Goal: Feedback & Contribution: Contribute content

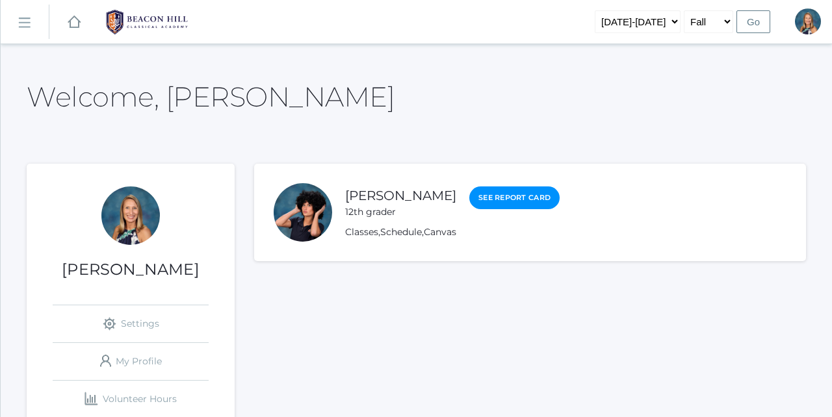
click at [27, 19] on rect at bounding box center [24, 22] width 21 height 21
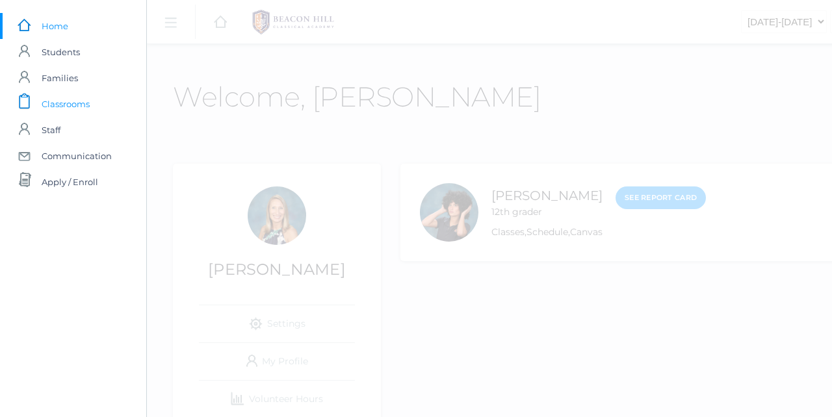
click at [65, 110] on span "Classrooms" at bounding box center [66, 104] width 48 height 26
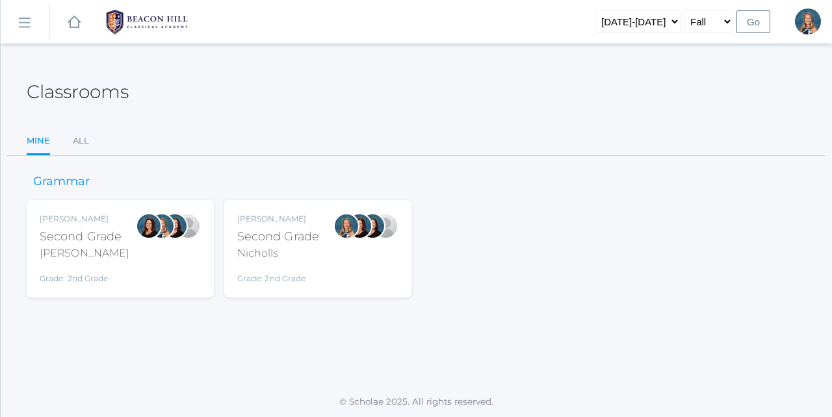
click at [285, 266] on div "Grade: 2nd Grade" at bounding box center [278, 275] width 82 height 18
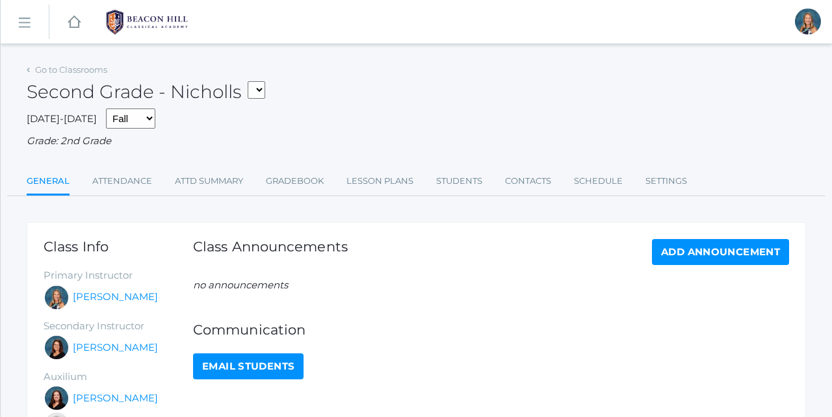
click at [27, 29] on link "icons/ui/navigation/hamburger Created with Sketch." at bounding box center [25, 22] width 48 height 35
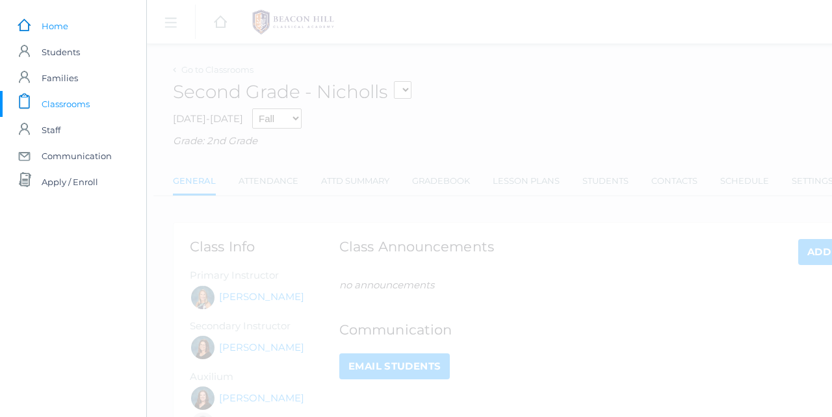
click at [55, 27] on span "Home" at bounding box center [55, 26] width 27 height 26
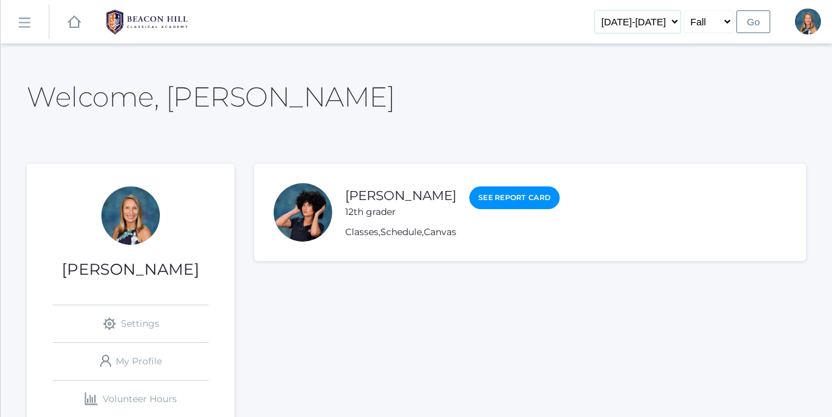
select select "[DATE]-[DATE]"
click at [755, 23] on input "Go" at bounding box center [753, 21] width 34 height 23
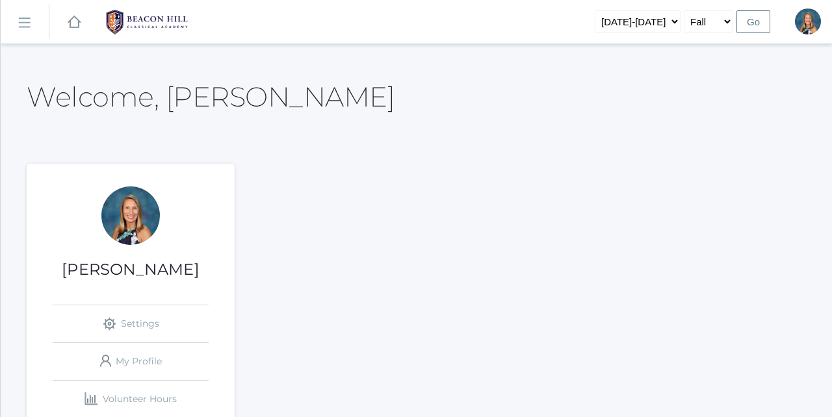
click at [27, 22] on rect at bounding box center [24, 22] width 21 height 21
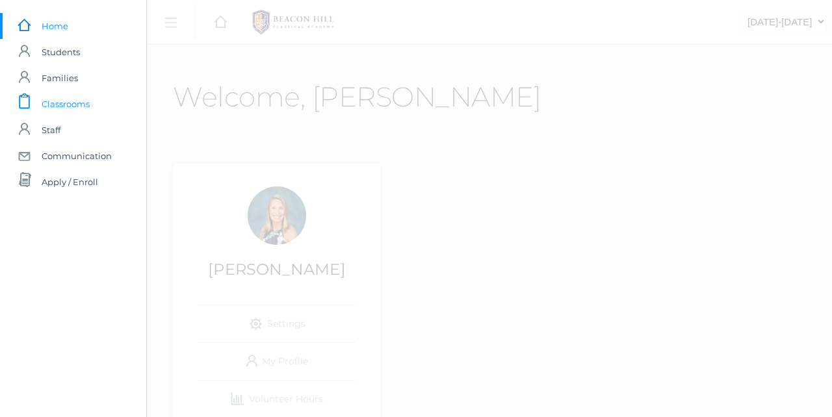
click at [66, 101] on span "Classrooms" at bounding box center [66, 104] width 48 height 26
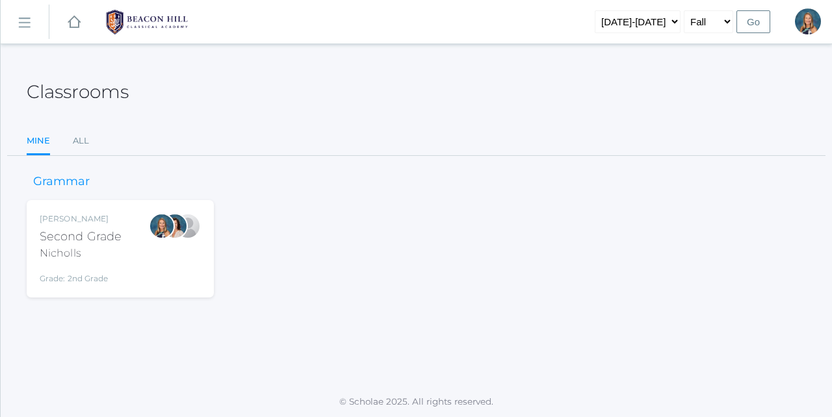
click at [127, 236] on div "Courtney Nicholls Second Grade Nicholls Grade: 2nd Grade 02LA" at bounding box center [120, 248] width 161 height 71
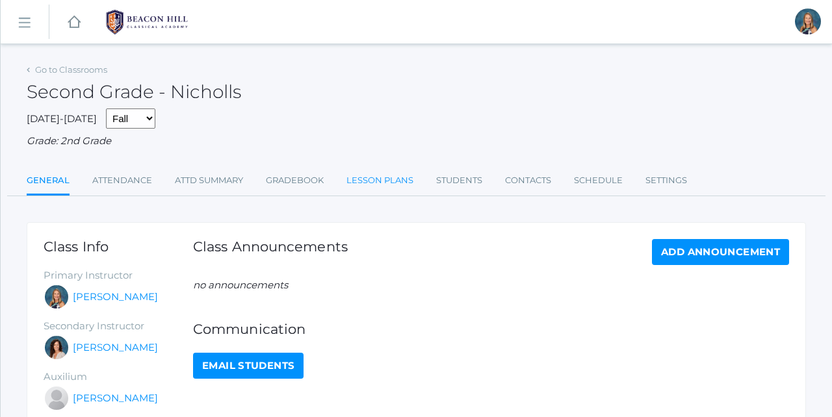
click at [382, 176] on link "Lesson Plans" at bounding box center [379, 181] width 67 height 26
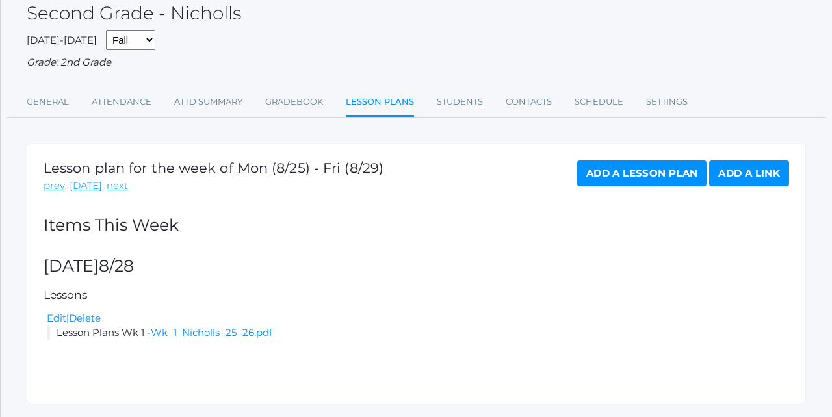
scroll to position [79, 0]
click at [93, 312] on link "Delete" at bounding box center [85, 317] width 32 height 12
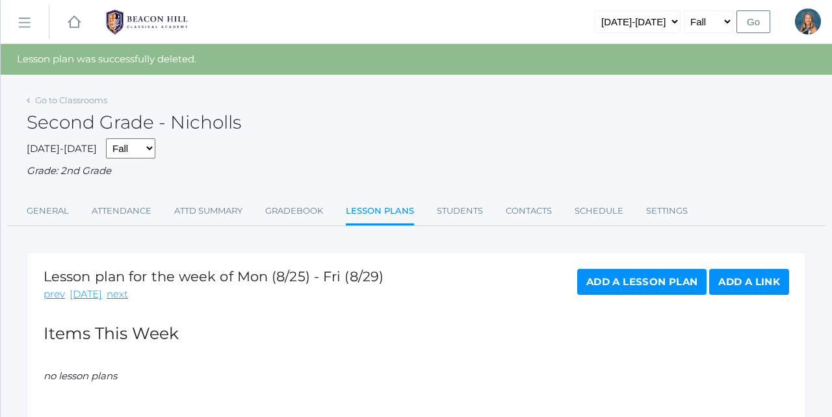
click at [633, 280] on link "Add a Lesson Plan" at bounding box center [641, 282] width 129 height 26
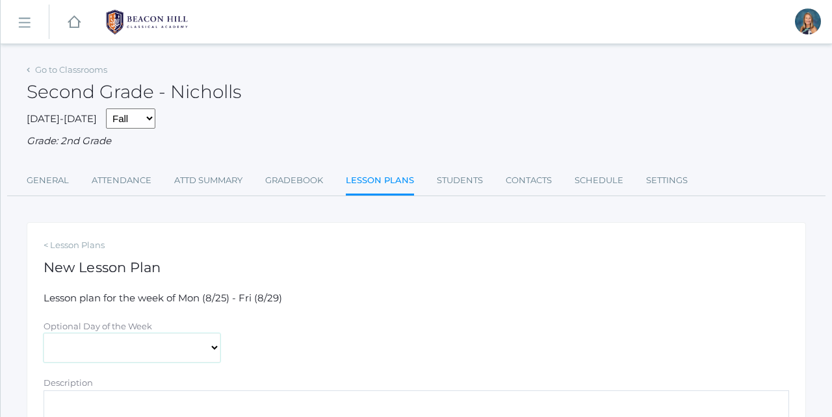
select select "[DATE]"
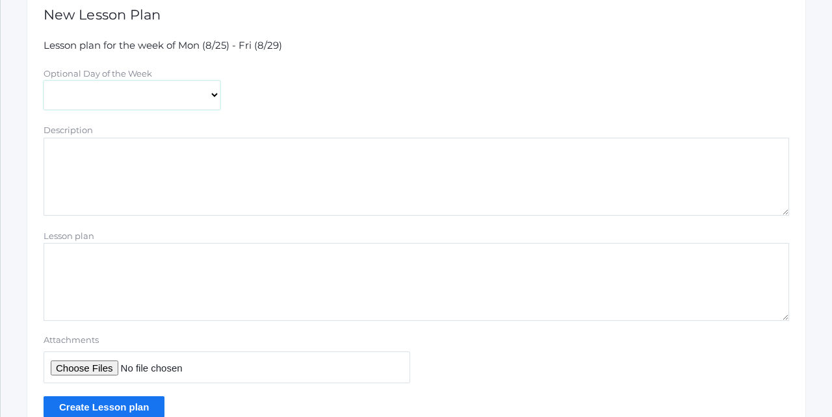
scroll to position [255, 0]
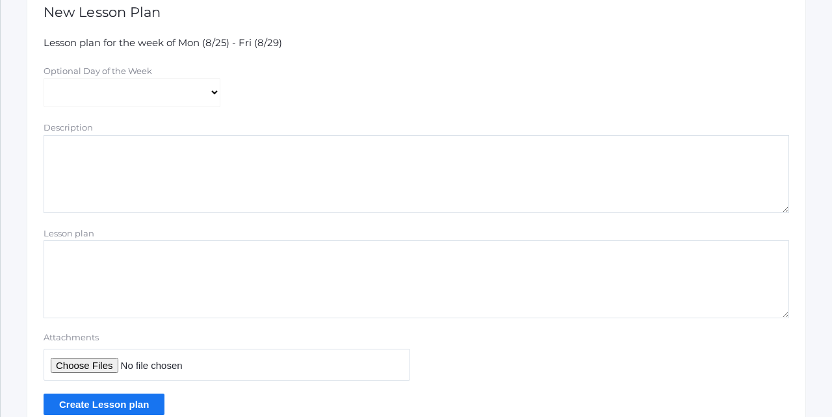
click at [84, 356] on input "Attachments" at bounding box center [227, 365] width 367 height 32
type input "C:\fakepath\Wk 1 Nicholls 25_26.pdf"
click at [70, 147] on textarea "Description" at bounding box center [416, 174] width 745 height 78
type textarea "W"
type textarea "Weekly lesson plans, objectives, and PDFs for lessons."
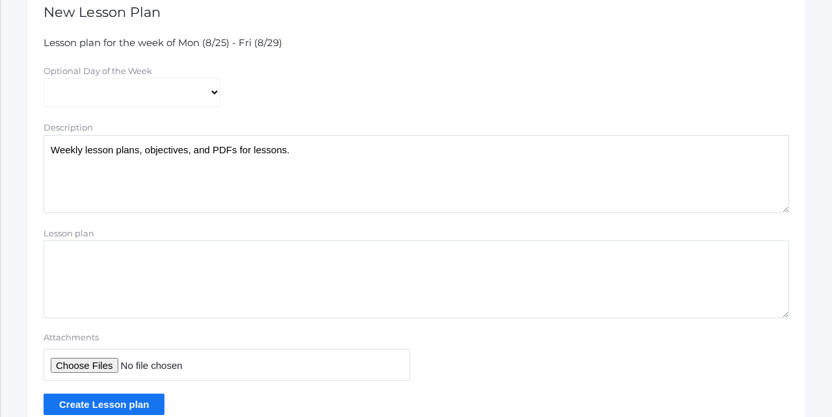
click at [108, 394] on input "Create Lesson plan" at bounding box center [104, 404] width 121 height 21
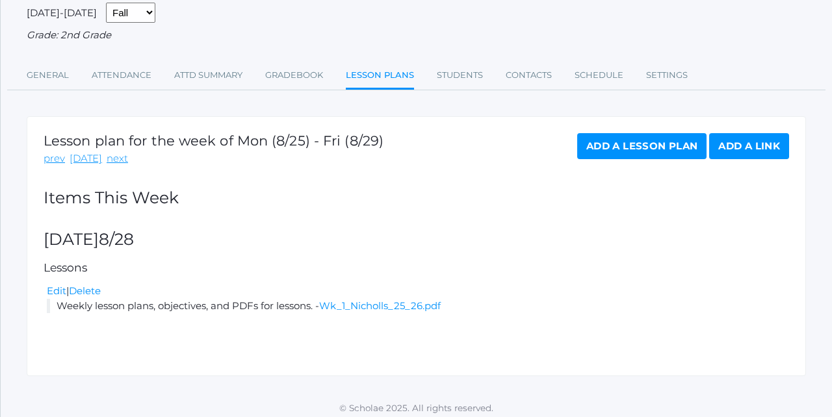
scroll to position [135, 0]
click at [58, 285] on link "Edit" at bounding box center [56, 291] width 19 height 12
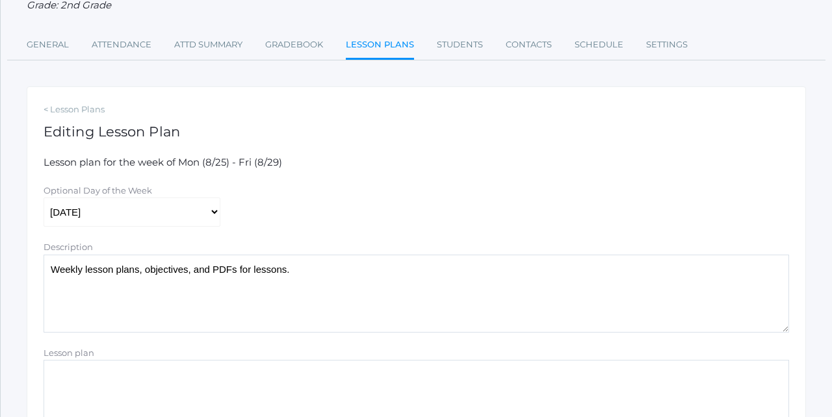
scroll to position [144, 0]
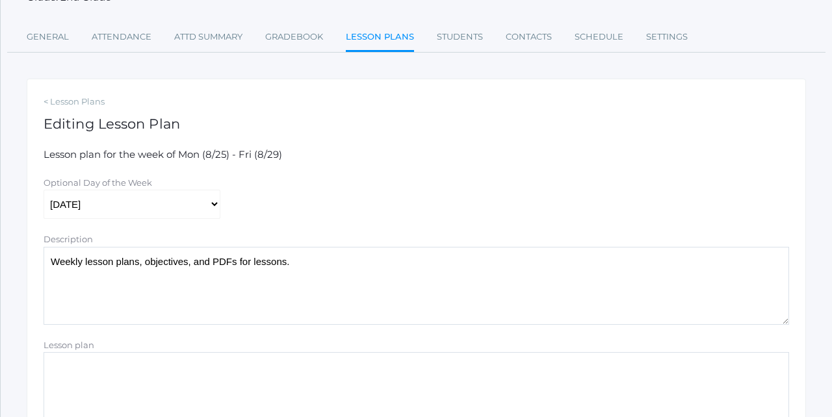
click at [296, 256] on textarea "Weekly lesson plans, objectives, and PDFs for lessons." at bounding box center [416, 286] width 745 height 78
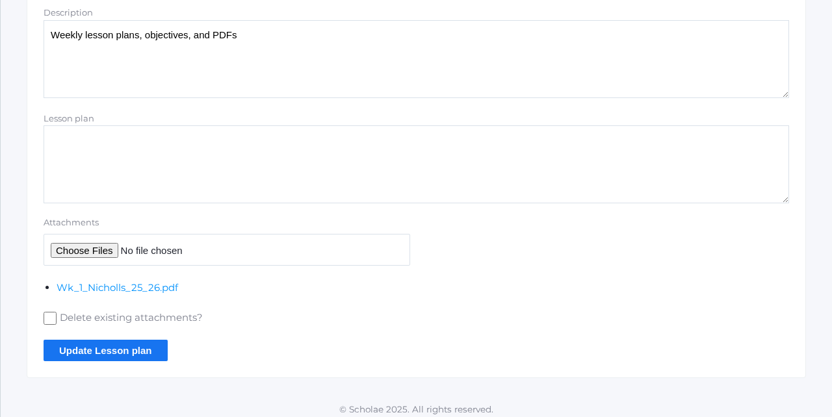
scroll to position [369, 0]
type textarea "Weekly lesson plans, objectives, and PDFs"
click at [96, 341] on input "Update Lesson plan" at bounding box center [106, 351] width 124 height 21
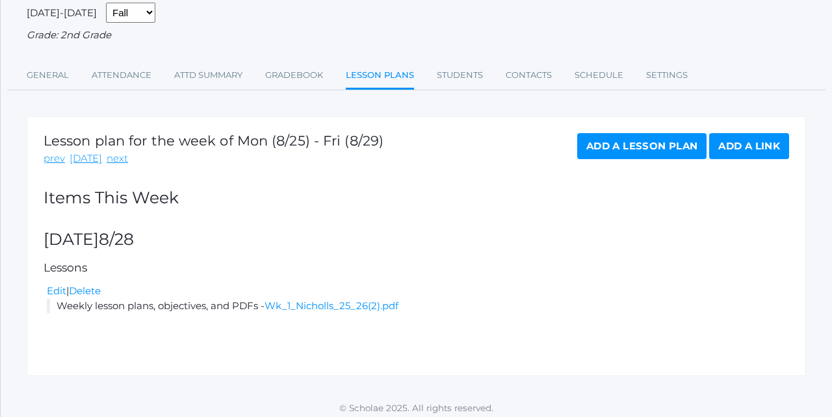
scroll to position [135, 0]
click at [332, 300] on link "Wk_1_Nicholls_25_26(2).pdf" at bounding box center [332, 306] width 134 height 12
click at [113, 152] on link "next" at bounding box center [117, 159] width 21 height 15
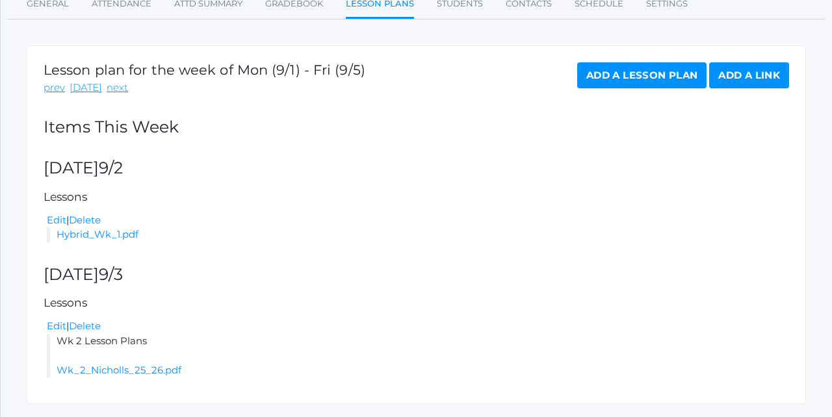
scroll to position [180, 0]
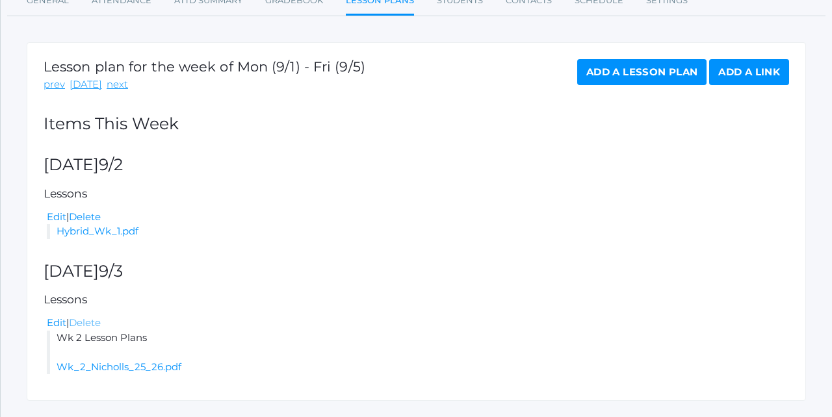
click at [90, 317] on link "Delete" at bounding box center [85, 323] width 32 height 12
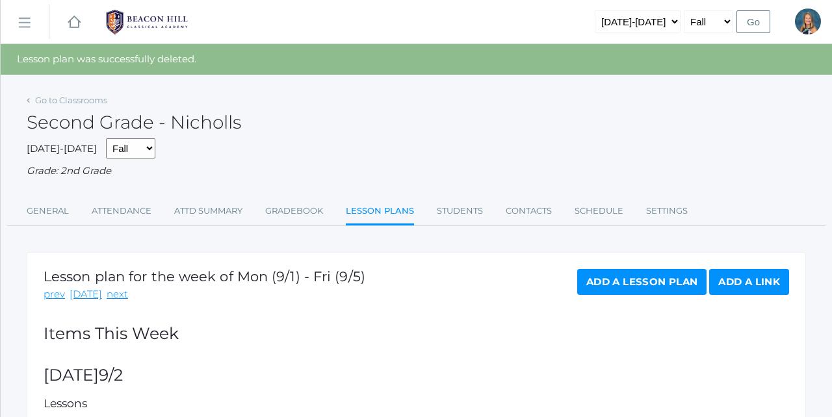
click at [636, 279] on link "Add a Lesson Plan" at bounding box center [641, 282] width 129 height 26
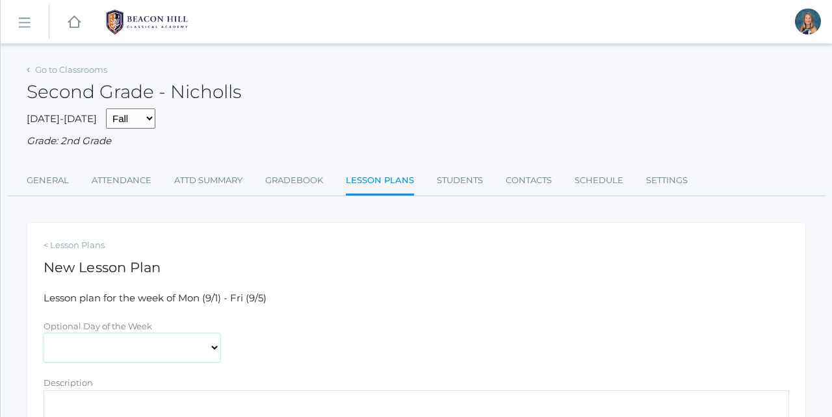
select select "2025-09-03"
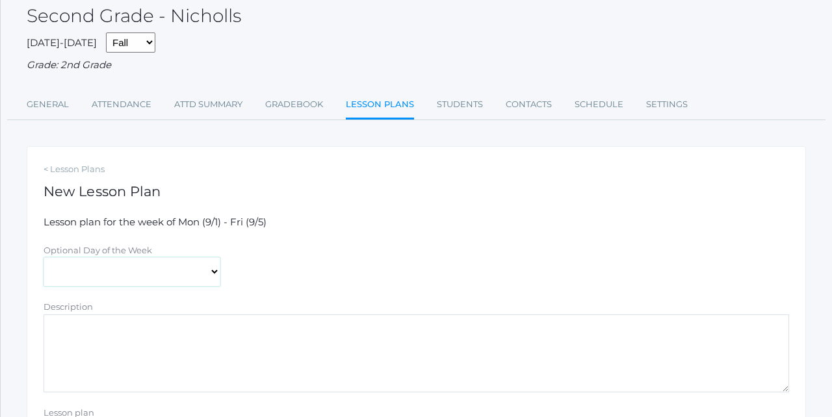
scroll to position [161, 0]
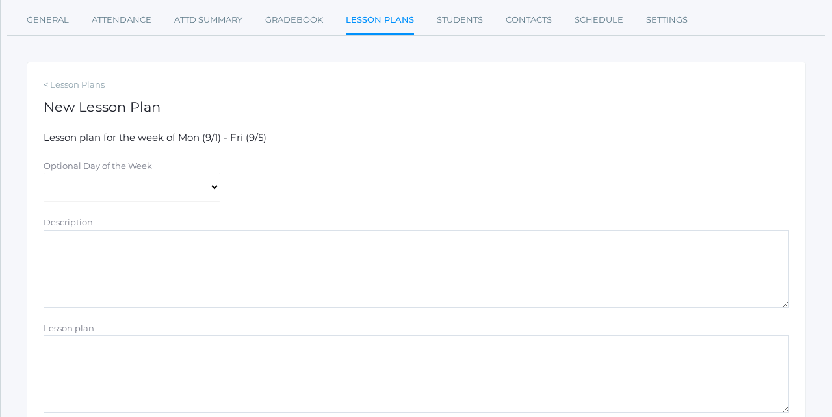
click at [68, 246] on textarea "Description" at bounding box center [416, 269] width 745 height 78
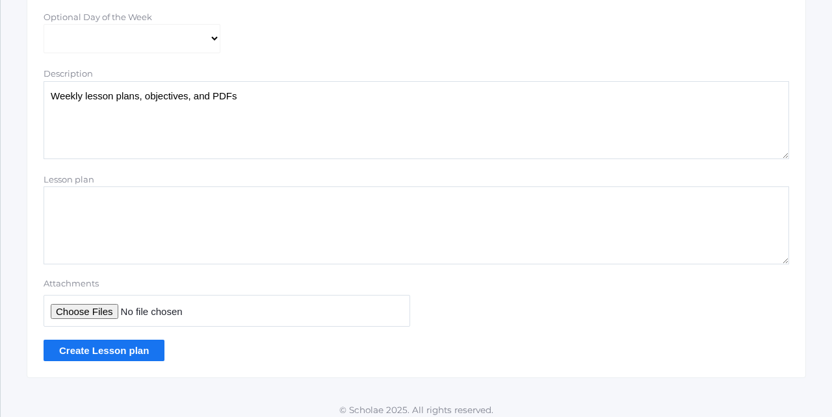
scroll to position [309, 0]
type textarea "Weekly lesson plans, objectives, and PDFs"
click at [90, 302] on input "Attachments" at bounding box center [227, 312] width 367 height 32
type input "C:\fakepath\Wk 2 Nicholls 25_26.pdf"
click at [107, 341] on input "Create Lesson plan" at bounding box center [104, 351] width 121 height 21
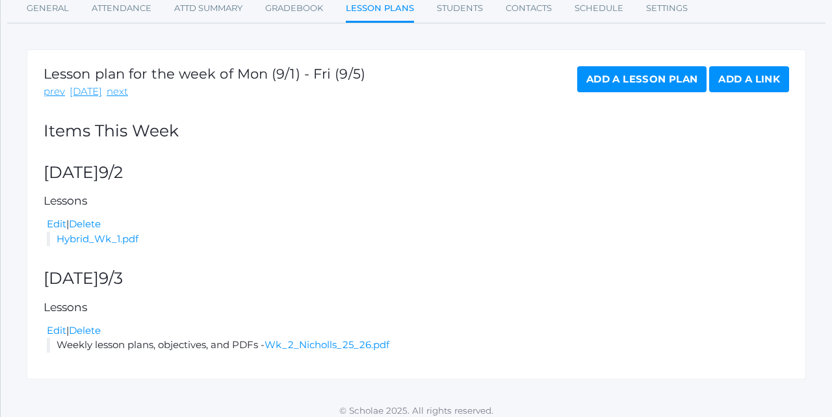
scroll to position [201, 0]
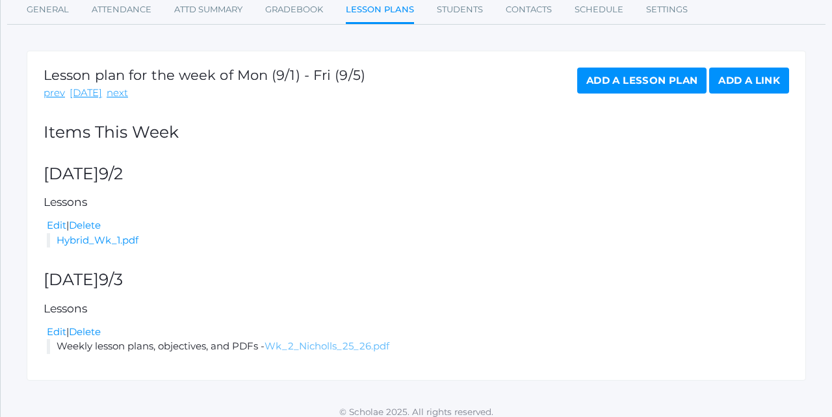
click at [322, 340] on link "Wk_2_Nicholls_25_26.pdf" at bounding box center [327, 346] width 125 height 12
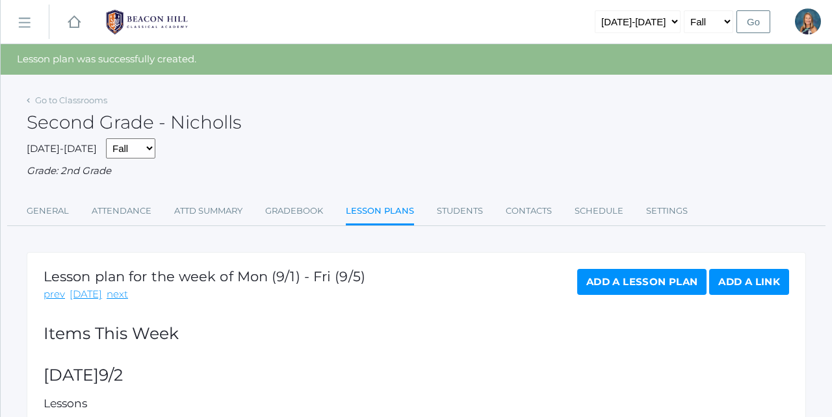
scroll to position [0, 0]
